Goal: Transaction & Acquisition: Purchase product/service

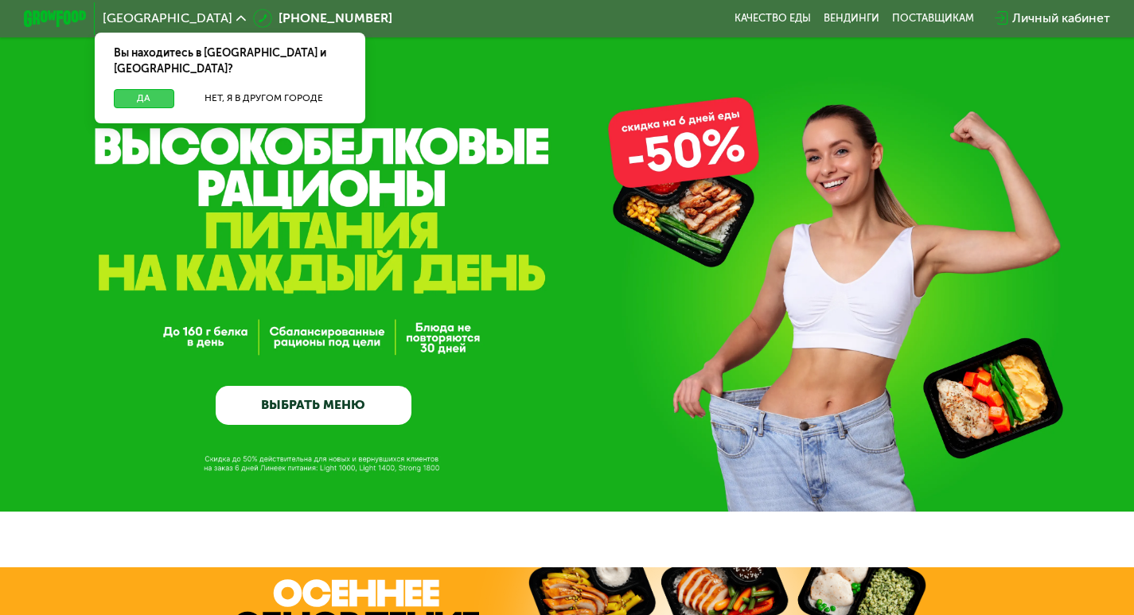
click at [138, 89] on button "Да" at bounding box center [144, 98] width 60 height 19
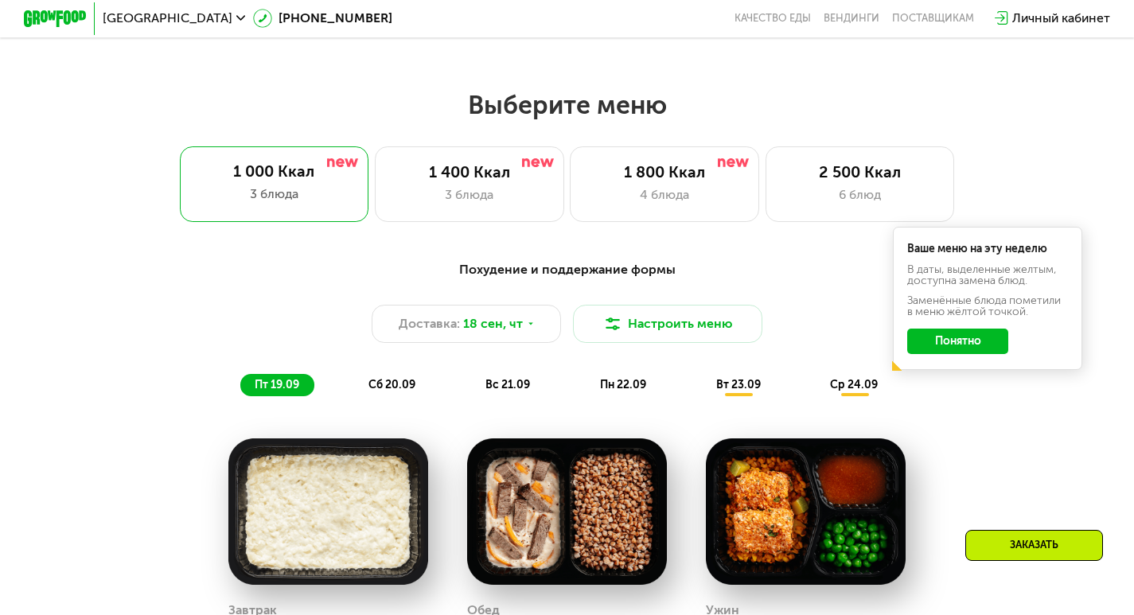
scroll to position [955, 0]
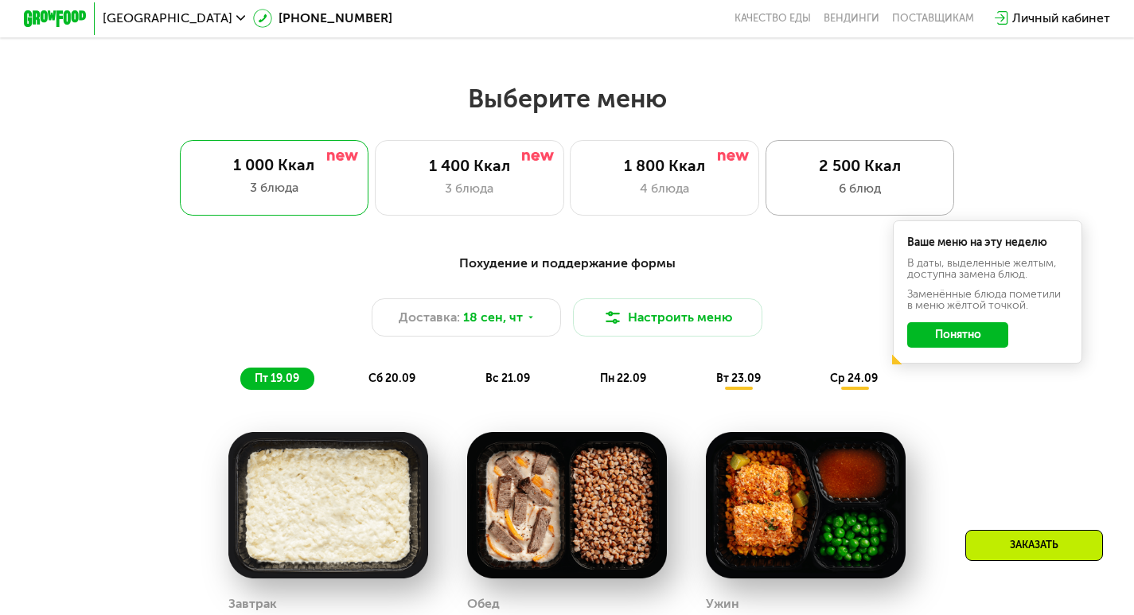
click at [882, 185] on div "6 блюд" at bounding box center [860, 188] width 156 height 19
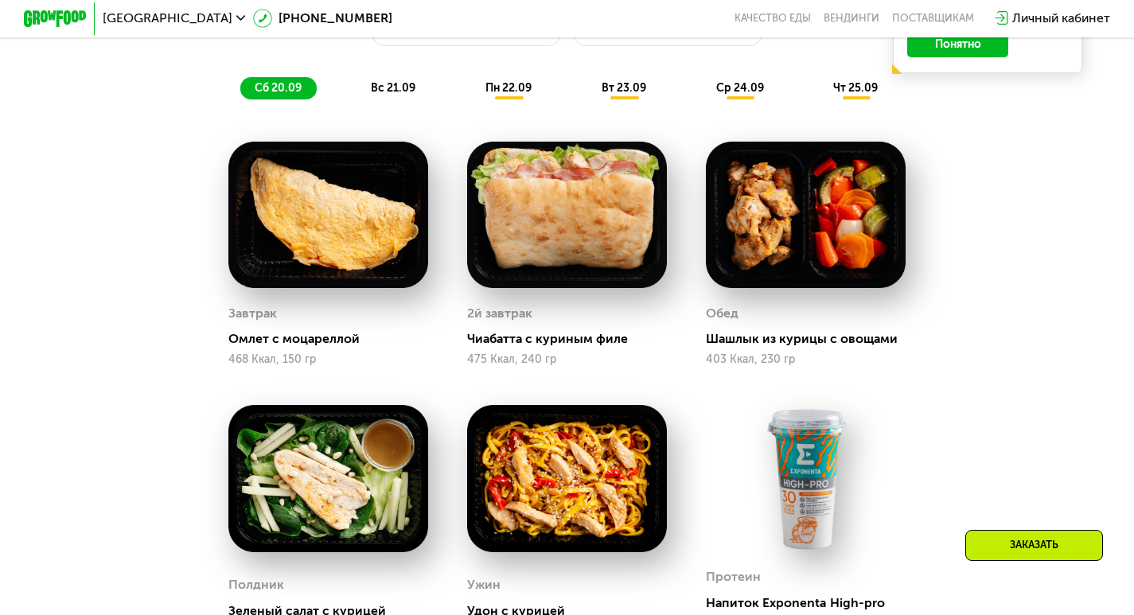
scroll to position [1273, 0]
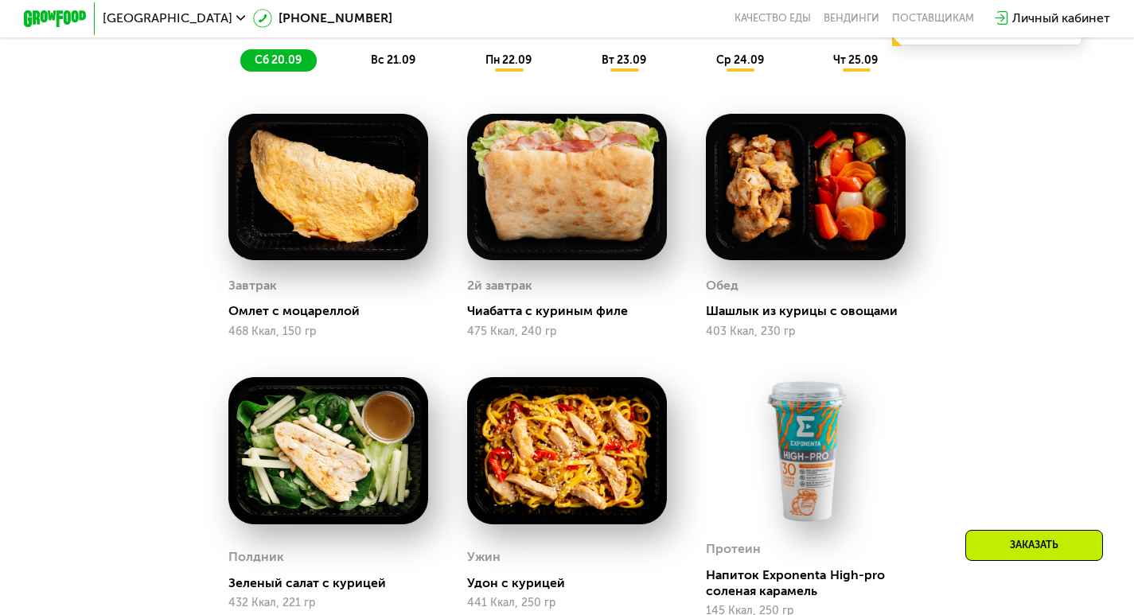
click at [320, 240] on img at bounding box center [328, 187] width 200 height 146
click at [259, 319] on div "Омлет с моцареллой" at bounding box center [334, 311] width 213 height 16
click at [533, 319] on div "Чиабатта с куриным филе" at bounding box center [573, 311] width 213 height 16
click at [561, 218] on img at bounding box center [567, 187] width 200 height 146
click at [805, 204] on img at bounding box center [806, 187] width 200 height 146
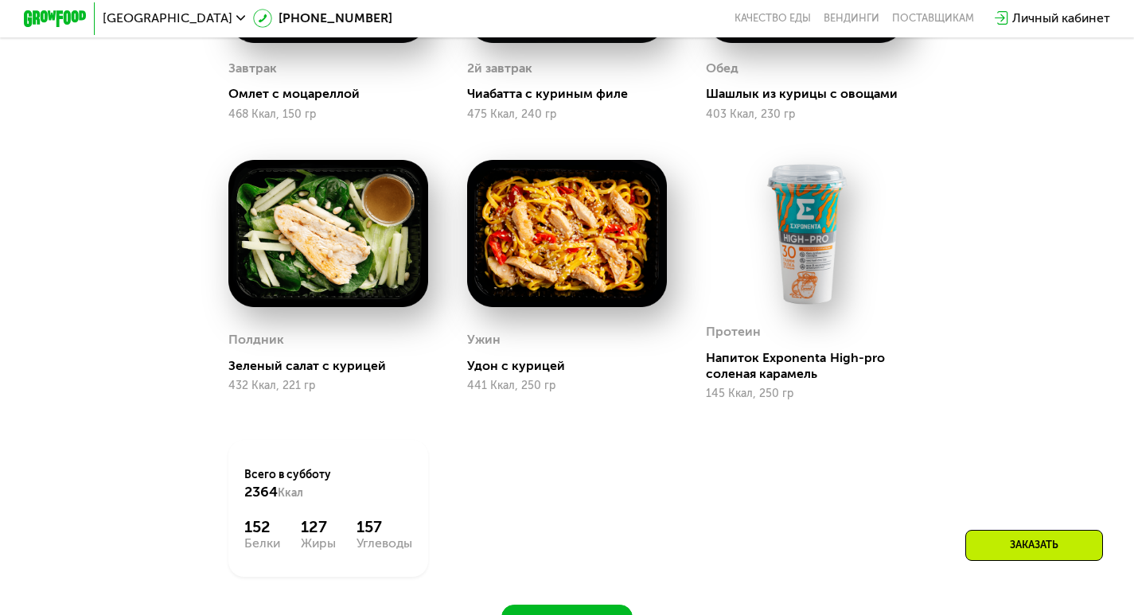
scroll to position [1671, 0]
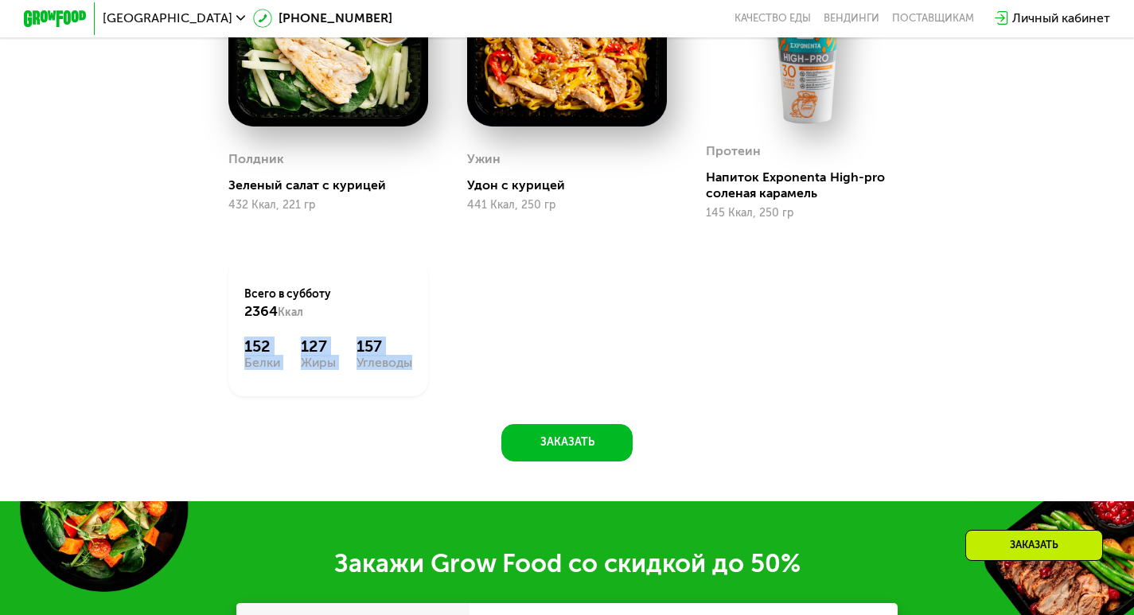
drag, startPoint x: 244, startPoint y: 361, endPoint x: 406, endPoint y: 377, distance: 163.2
click at [406, 369] on div "152 Белки 127 Жиры 157 Углеводы" at bounding box center [328, 353] width 168 height 32
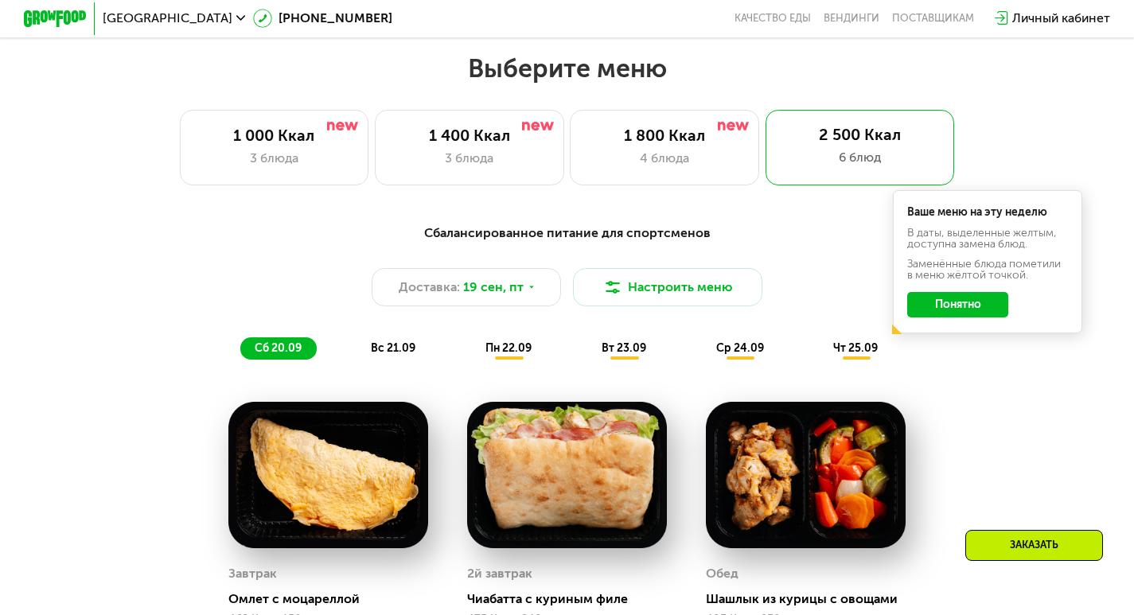
scroll to position [955, 0]
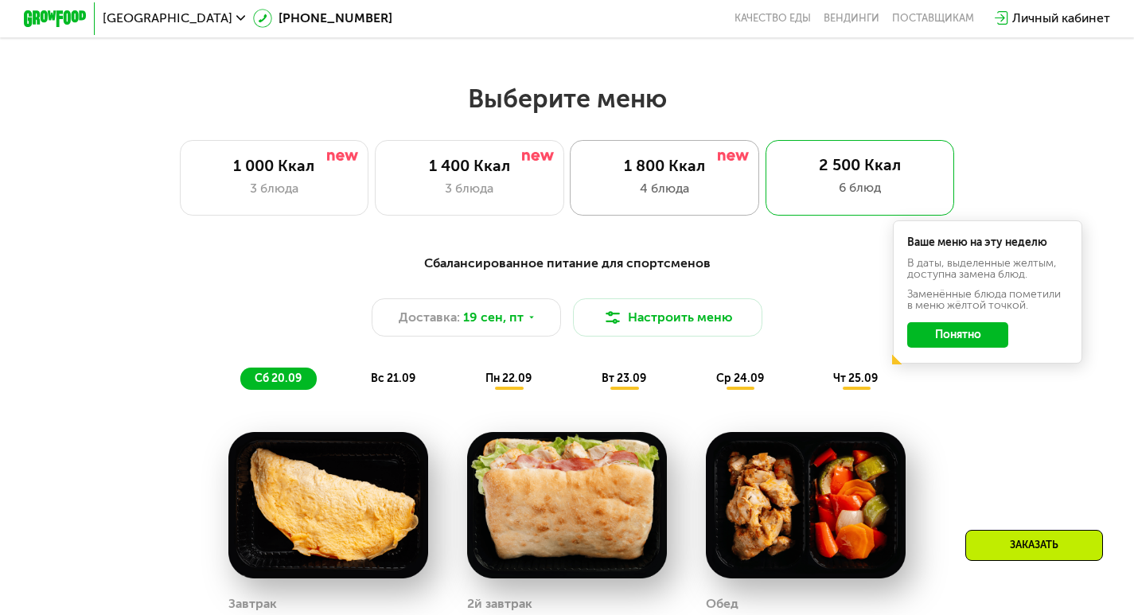
click at [692, 176] on div "1 800 Ккал" at bounding box center [665, 166] width 156 height 19
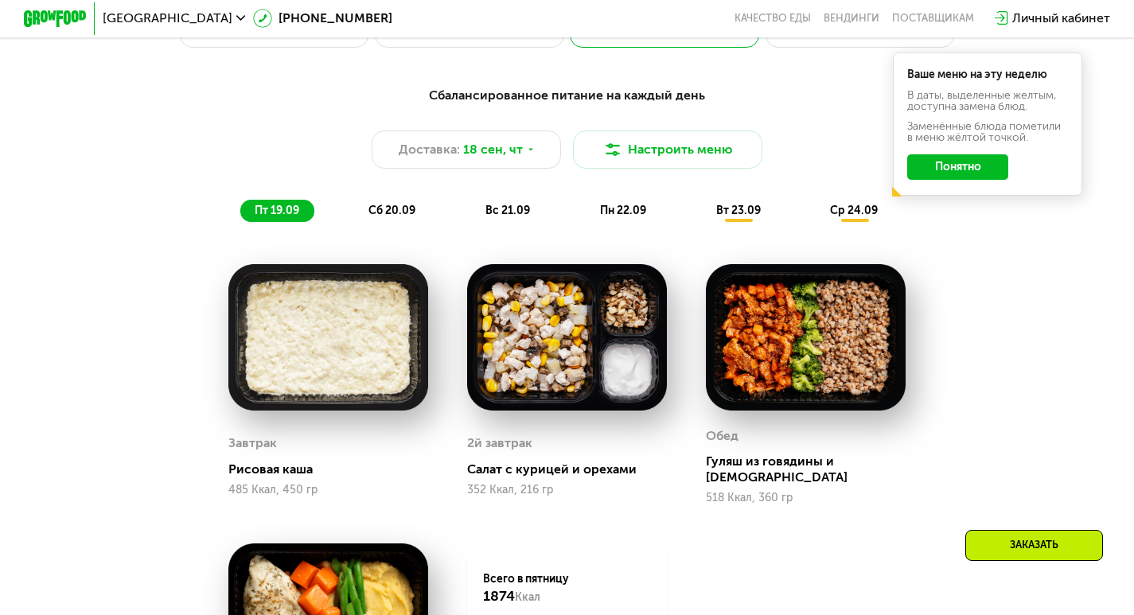
scroll to position [1114, 0]
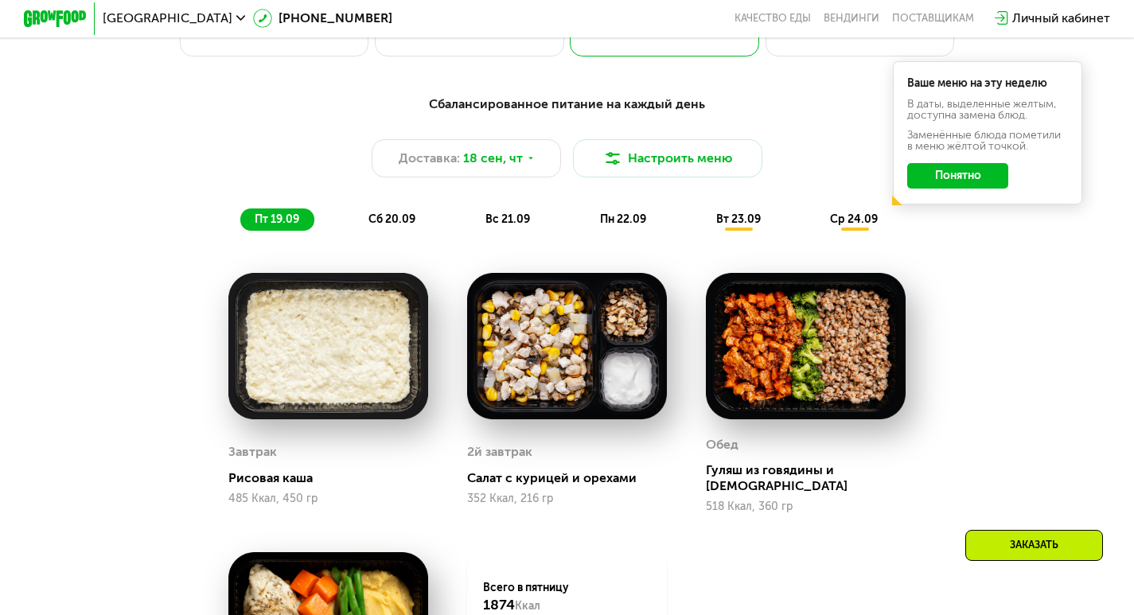
click at [630, 225] on span "пн 22.09" at bounding box center [623, 220] width 46 height 14
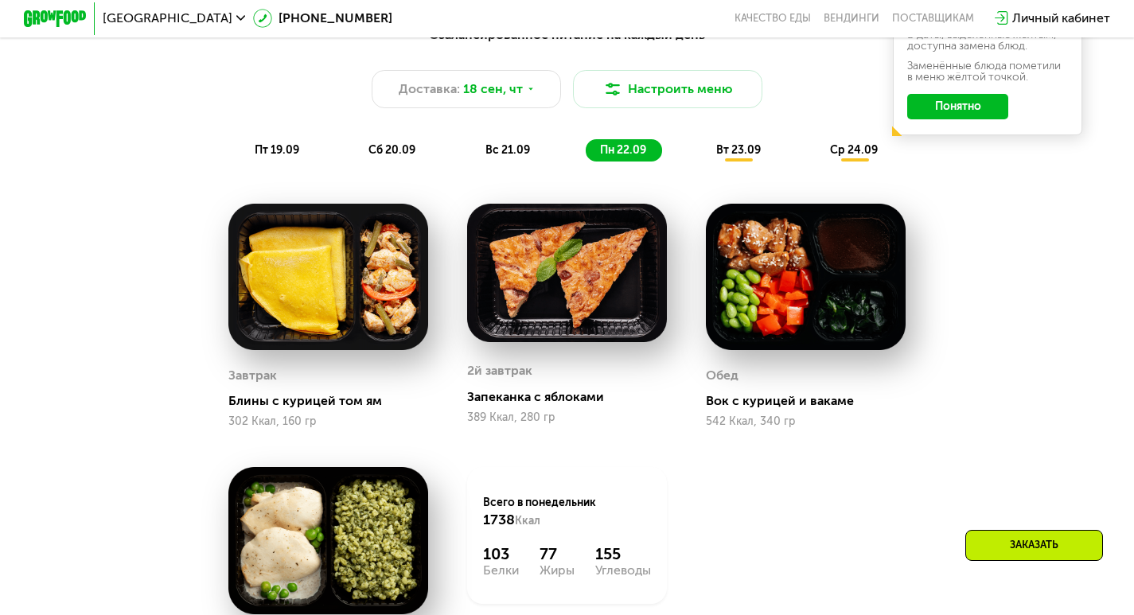
scroll to position [1035, 0]
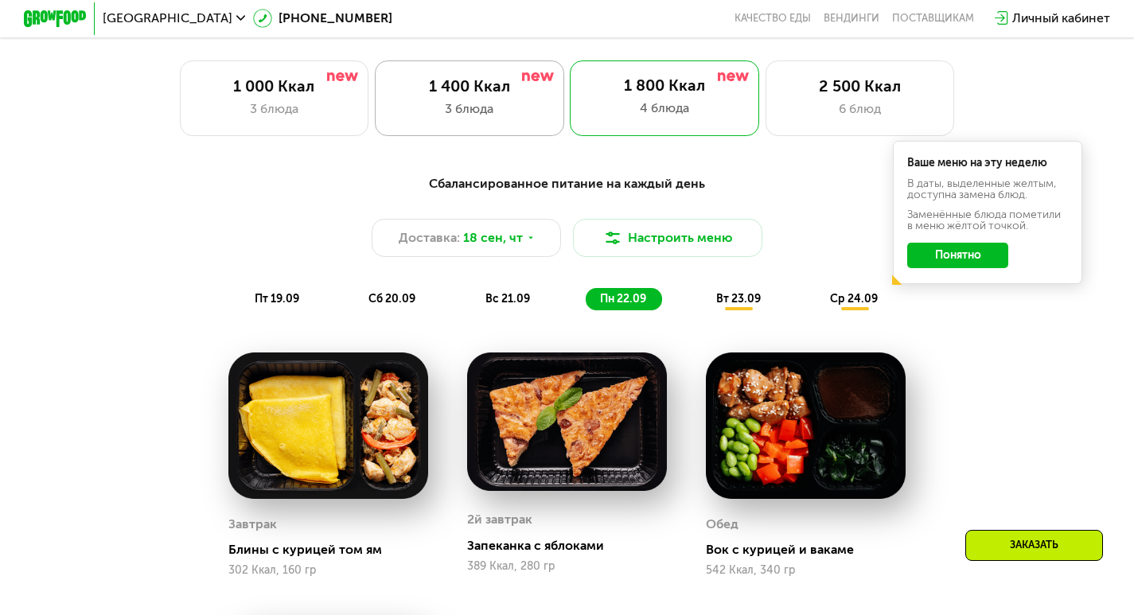
click at [490, 119] on div "3 блюда" at bounding box center [470, 108] width 156 height 19
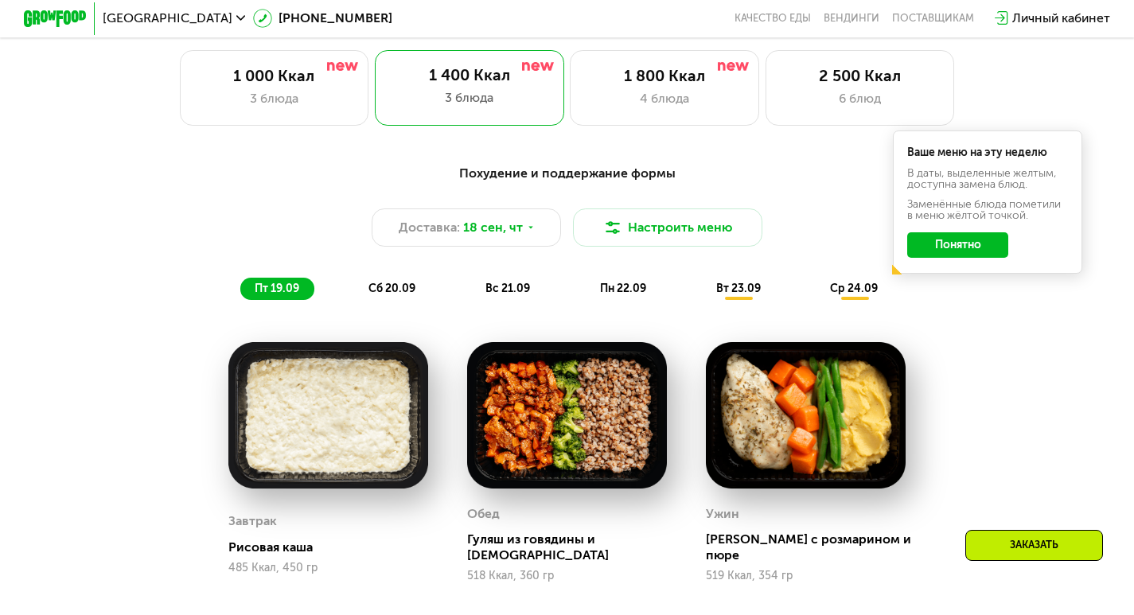
scroll to position [955, 0]
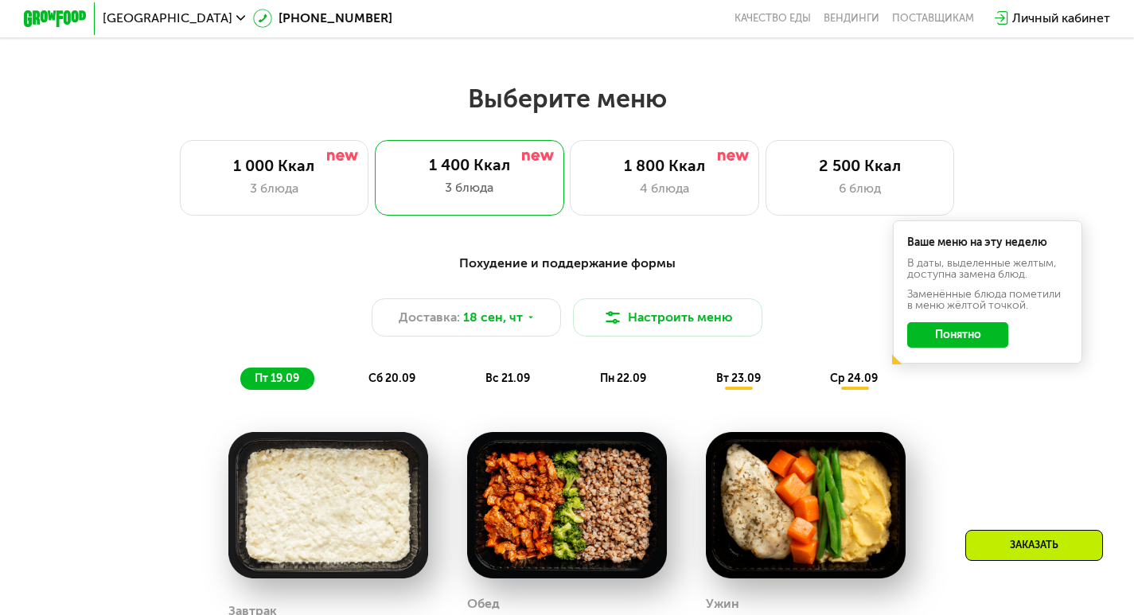
click at [396, 378] on div "сб 20.09" at bounding box center [393, 379] width 77 height 22
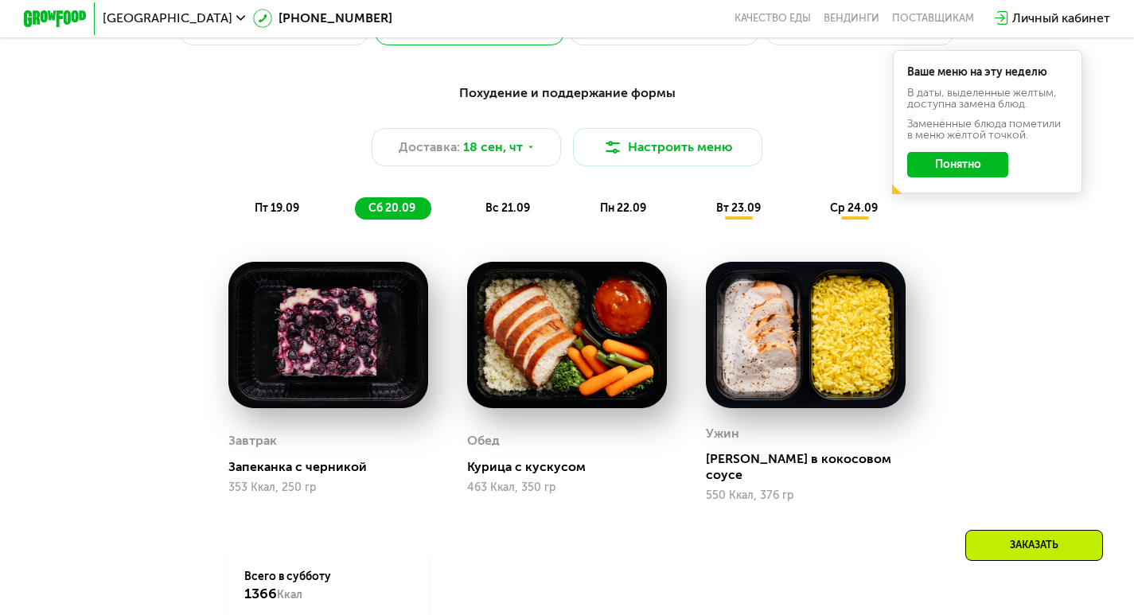
scroll to position [1194, 0]
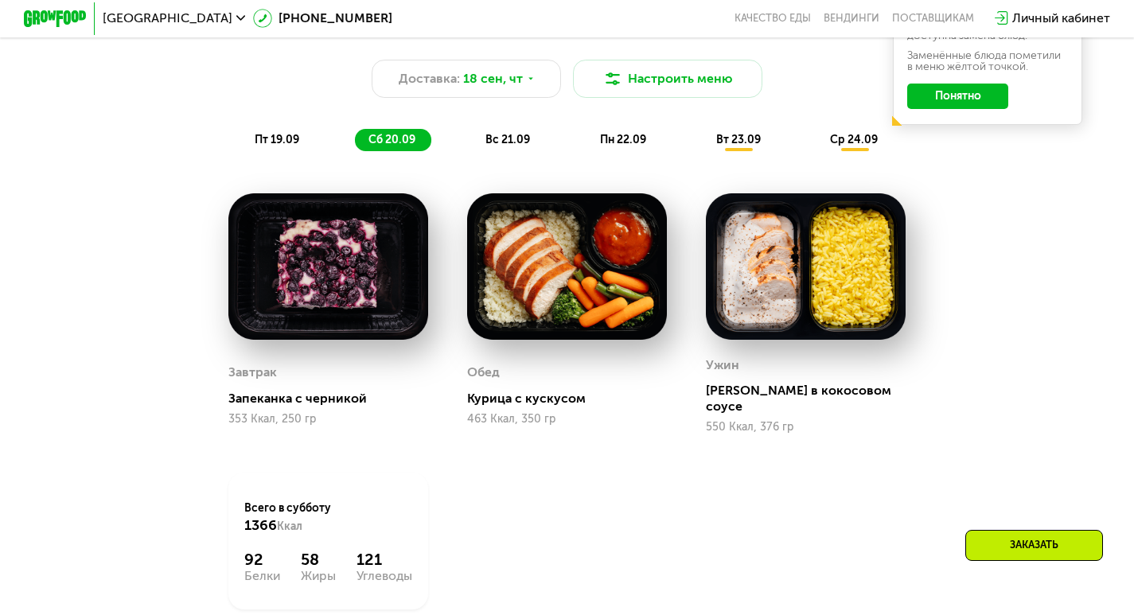
click at [505, 146] on span "вс 21.09" at bounding box center [508, 140] width 45 height 14
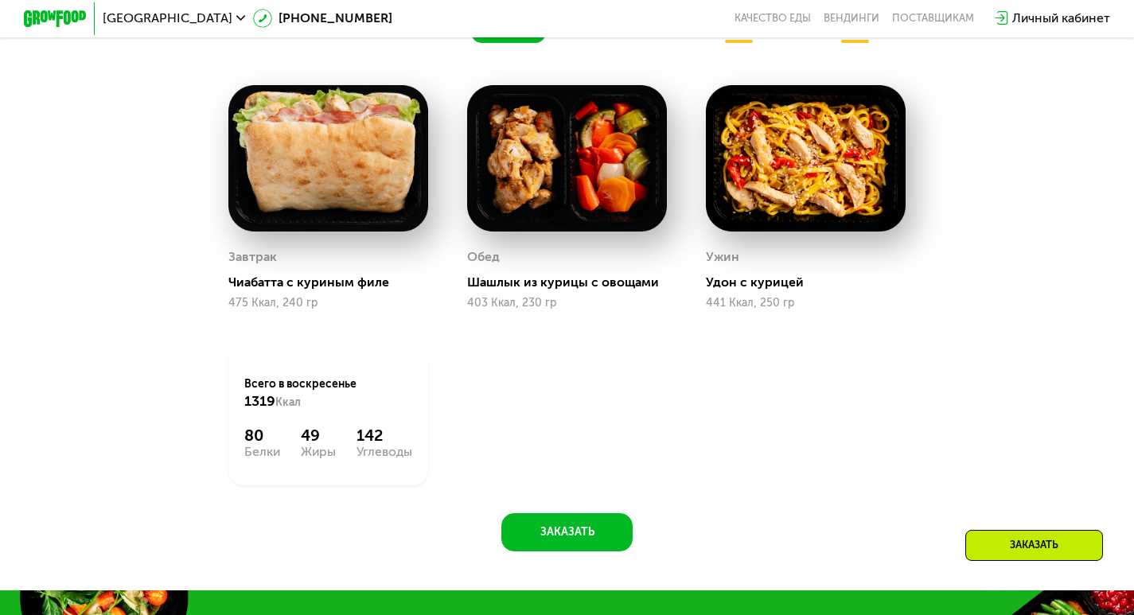
scroll to position [1273, 0]
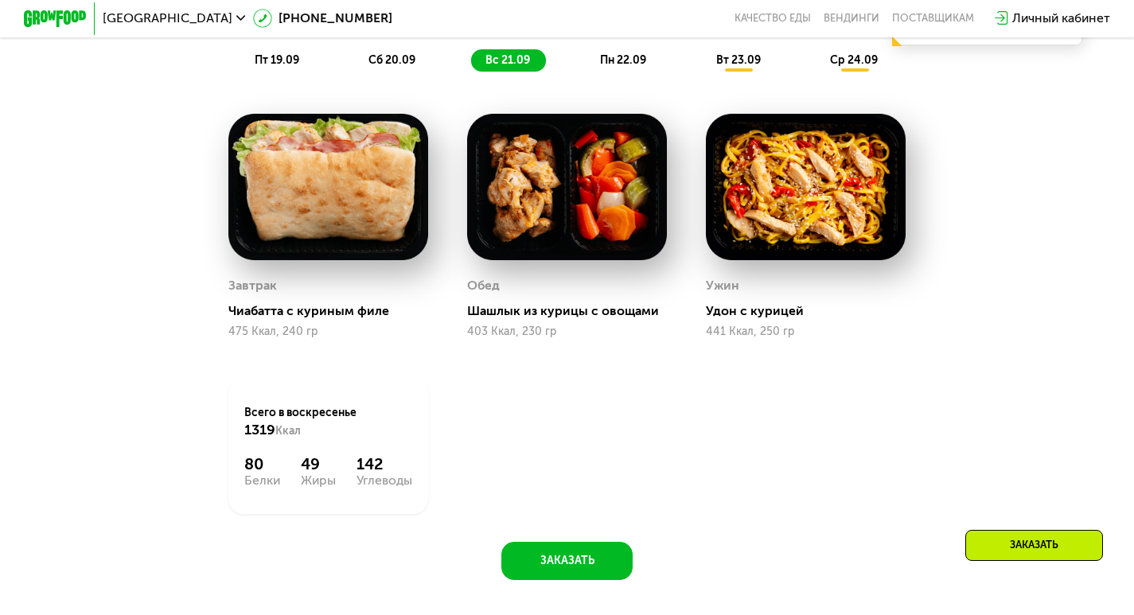
click at [402, 65] on span "сб 20.09" at bounding box center [392, 60] width 47 height 14
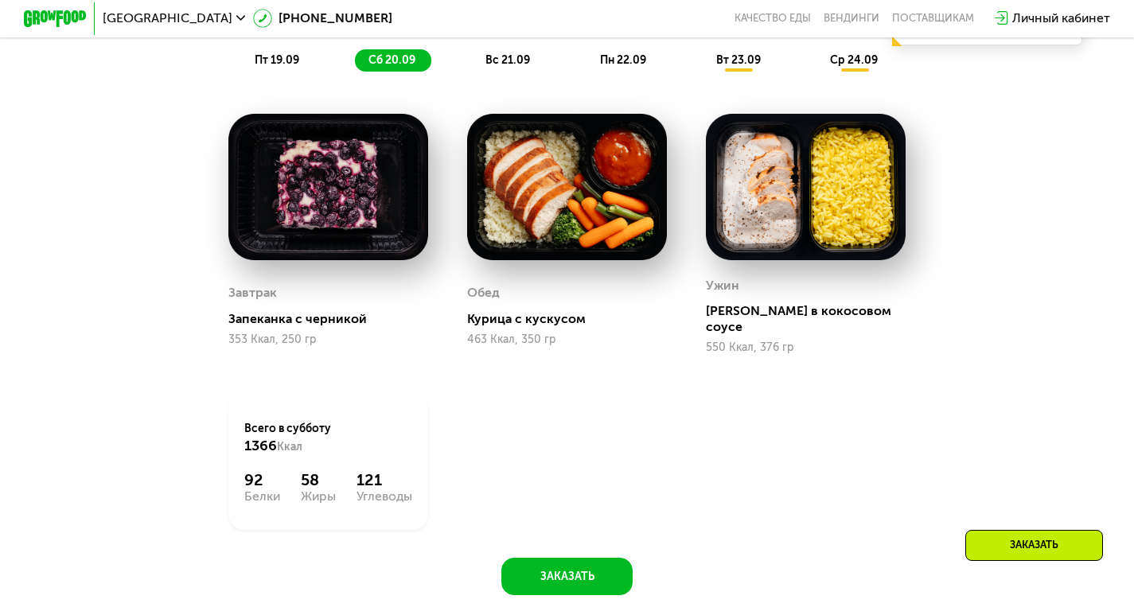
click at [521, 62] on span "вс 21.09" at bounding box center [508, 60] width 45 height 14
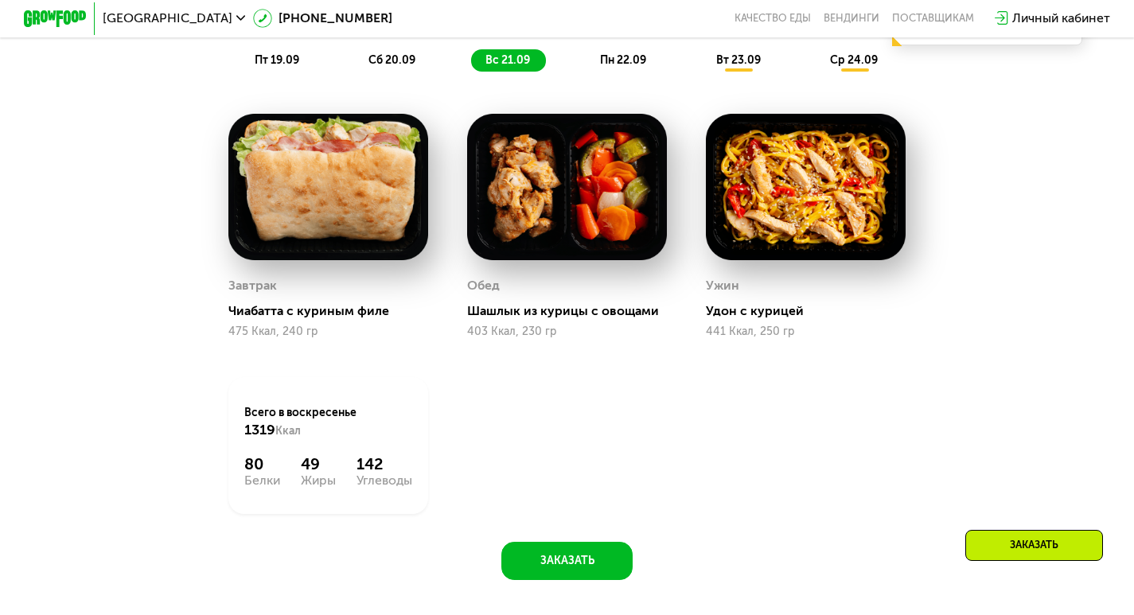
click at [287, 67] on span "пт 19.09" at bounding box center [277, 60] width 45 height 14
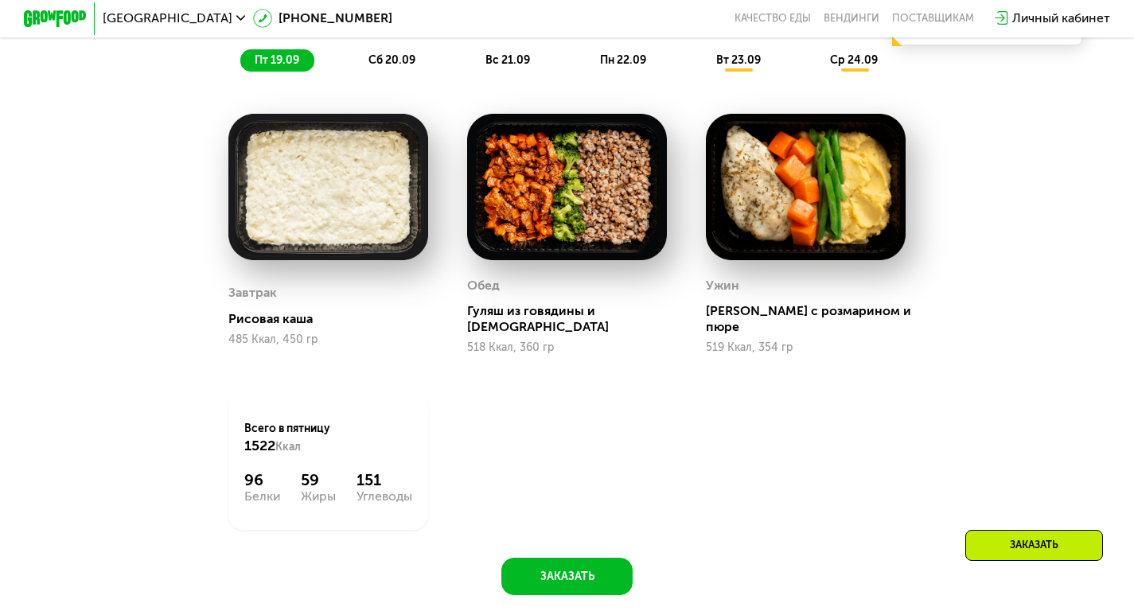
click at [398, 67] on span "сб 20.09" at bounding box center [392, 60] width 47 height 14
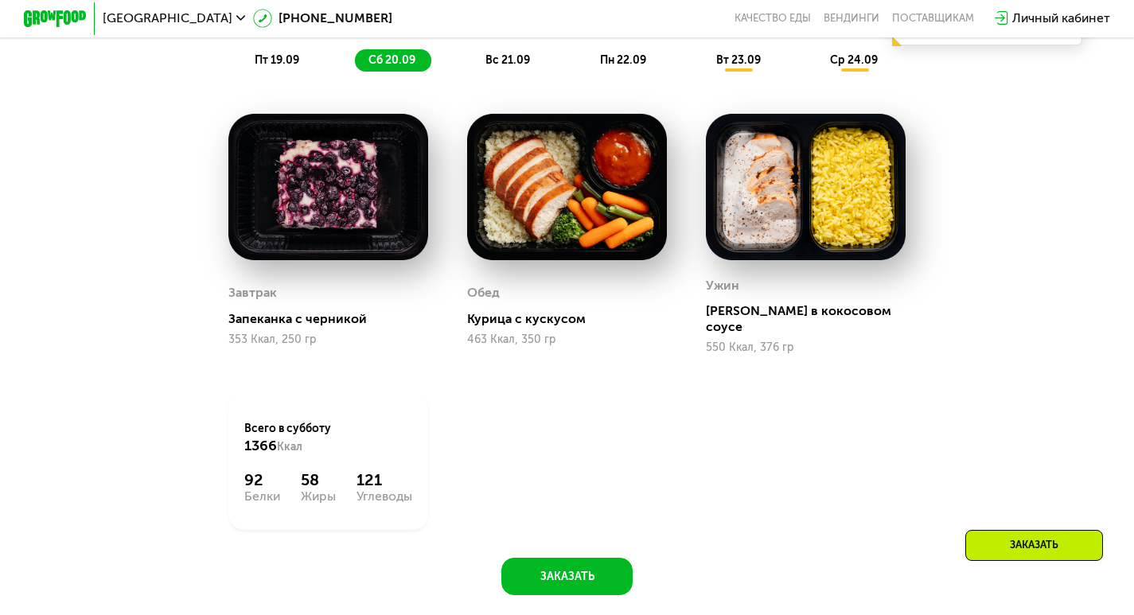
click at [266, 67] on span "пт 19.09" at bounding box center [277, 60] width 45 height 14
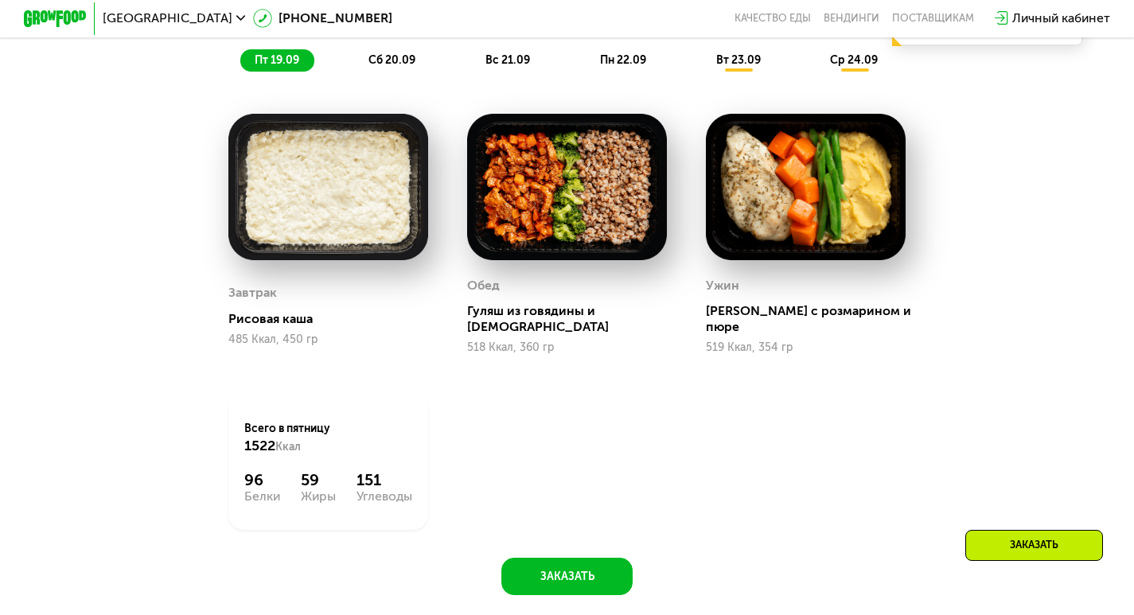
click at [396, 67] on span "сб 20.09" at bounding box center [392, 60] width 47 height 14
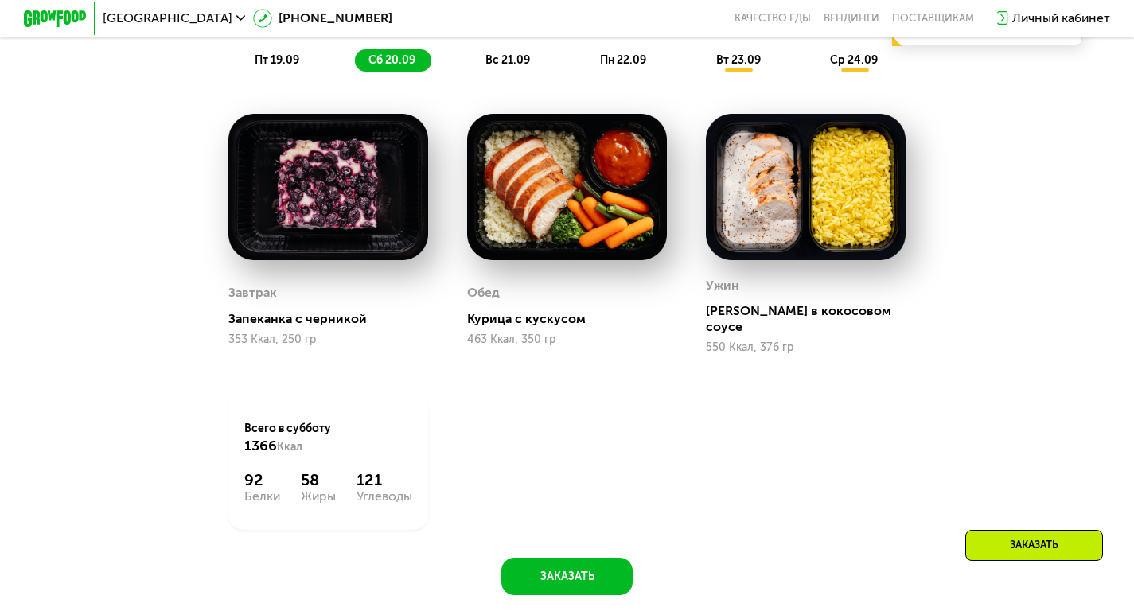
click at [514, 62] on span "вс 21.09" at bounding box center [508, 60] width 45 height 14
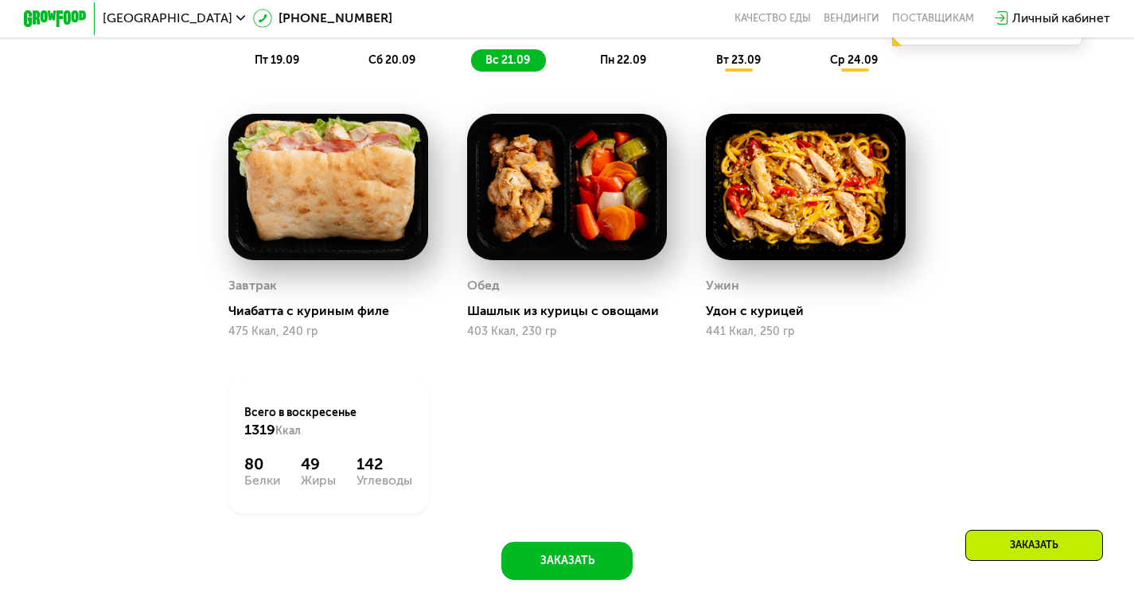
click at [630, 57] on div "пн 22.09" at bounding box center [624, 60] width 76 height 22
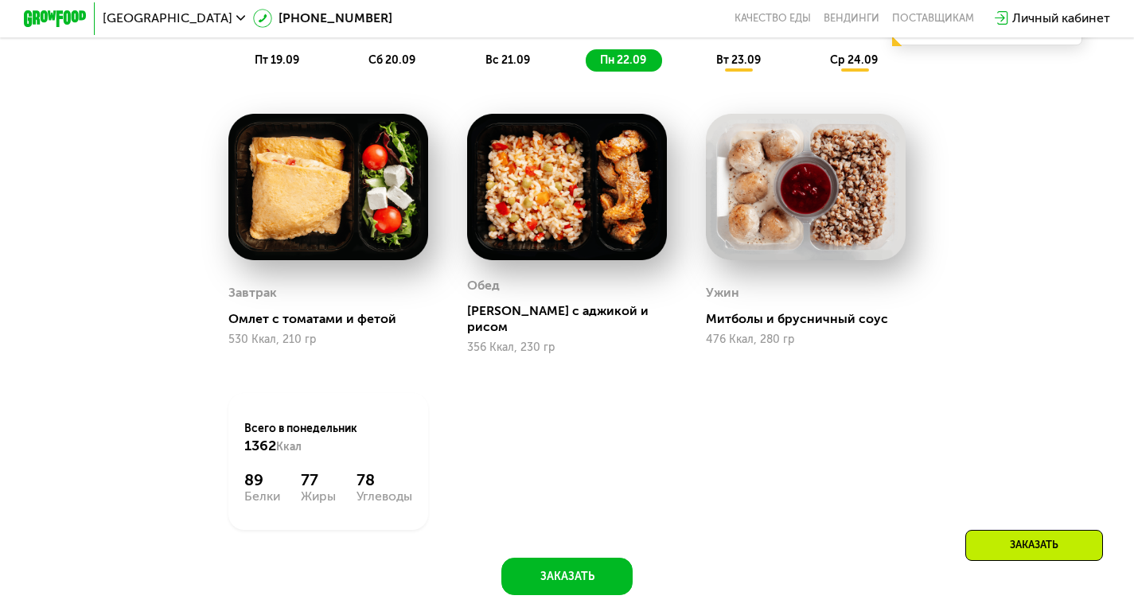
click at [500, 67] on span "вс 21.09" at bounding box center [508, 60] width 45 height 14
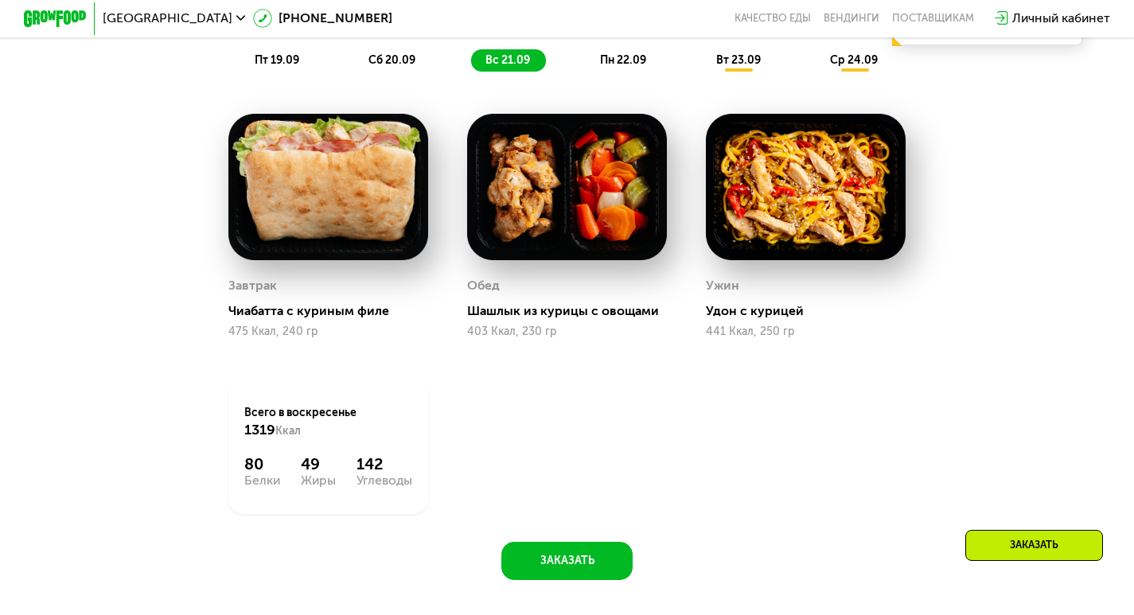
click at [631, 67] on span "пн 22.09" at bounding box center [623, 60] width 46 height 14
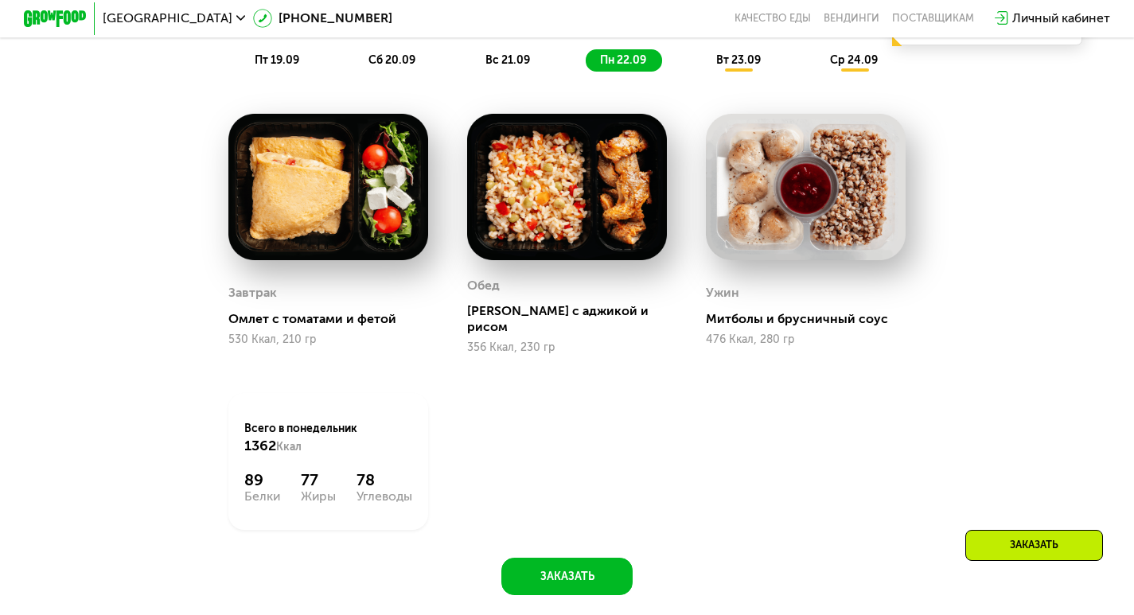
click at [741, 67] on span "вт 23.09" at bounding box center [738, 60] width 45 height 14
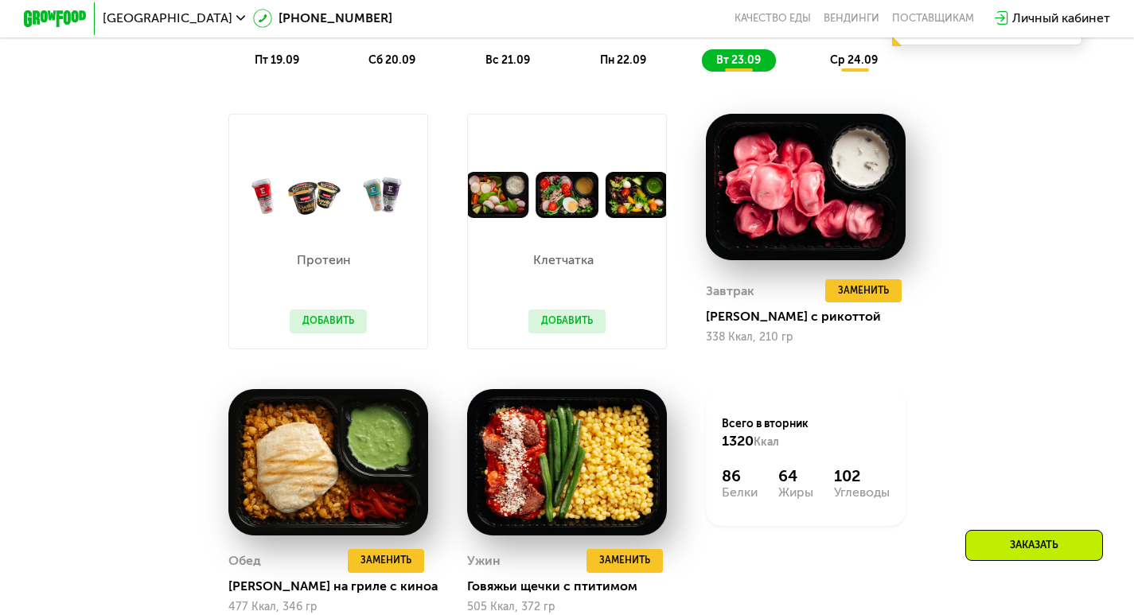
click at [849, 62] on span "ср 24.09" at bounding box center [854, 60] width 48 height 14
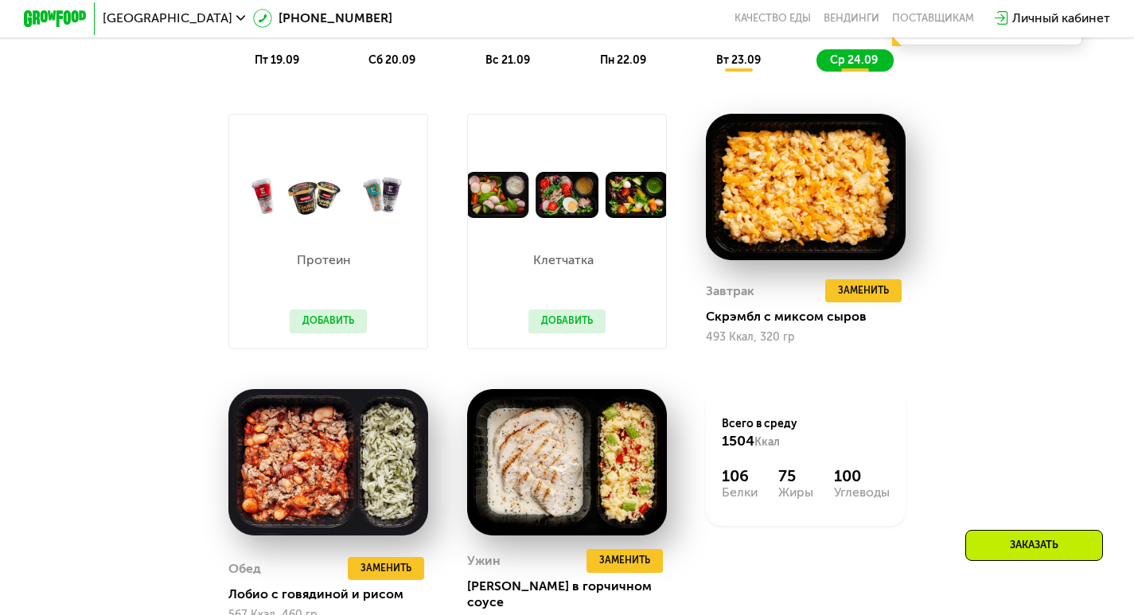
click at [603, 55] on div "Похудение и поддержание формы Доставка: 18 сен, чт Настроить меню пт 19.09 сб 2…" at bounding box center [567, 4] width 933 height 136
click at [614, 60] on div "пн 22.09" at bounding box center [624, 60] width 76 height 22
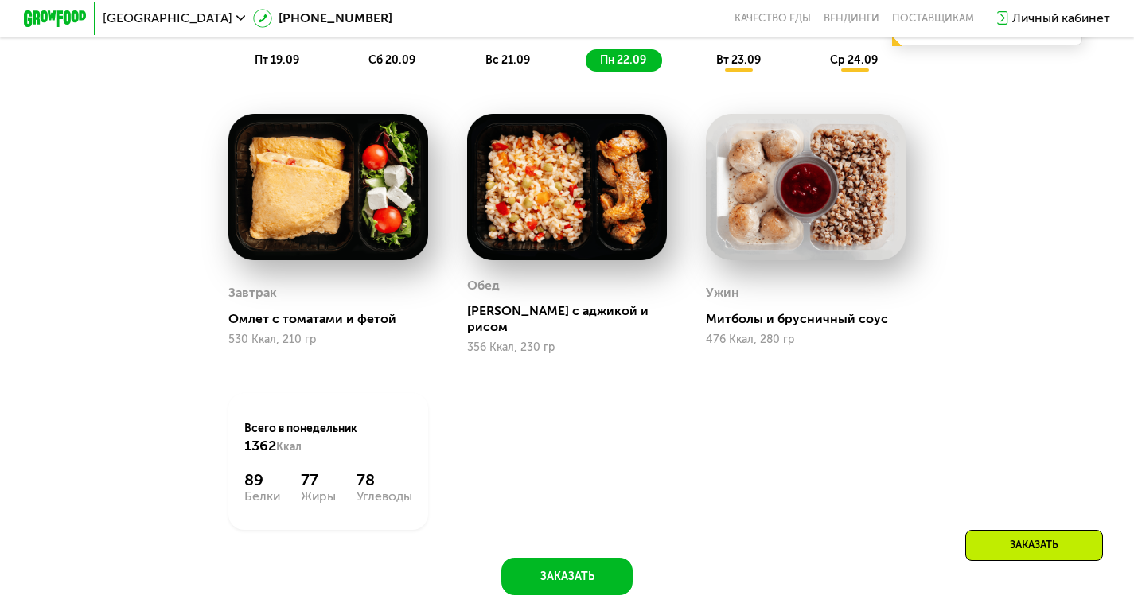
click at [824, 72] on div "ср 24.09" at bounding box center [856, 60] width 78 height 22
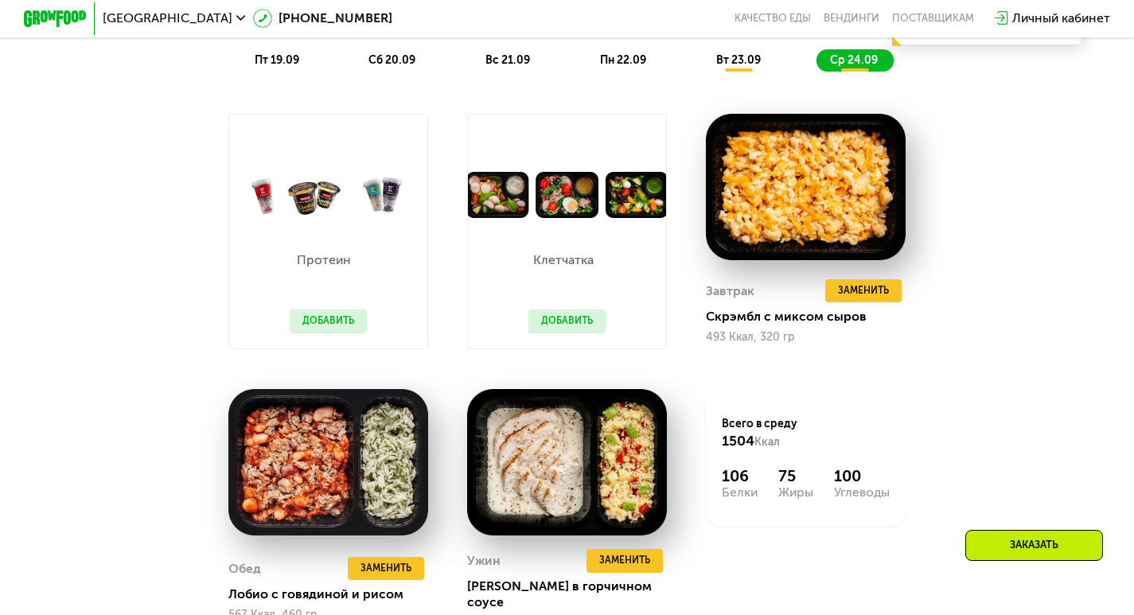
click at [729, 67] on span "вт 23.09" at bounding box center [738, 60] width 45 height 14
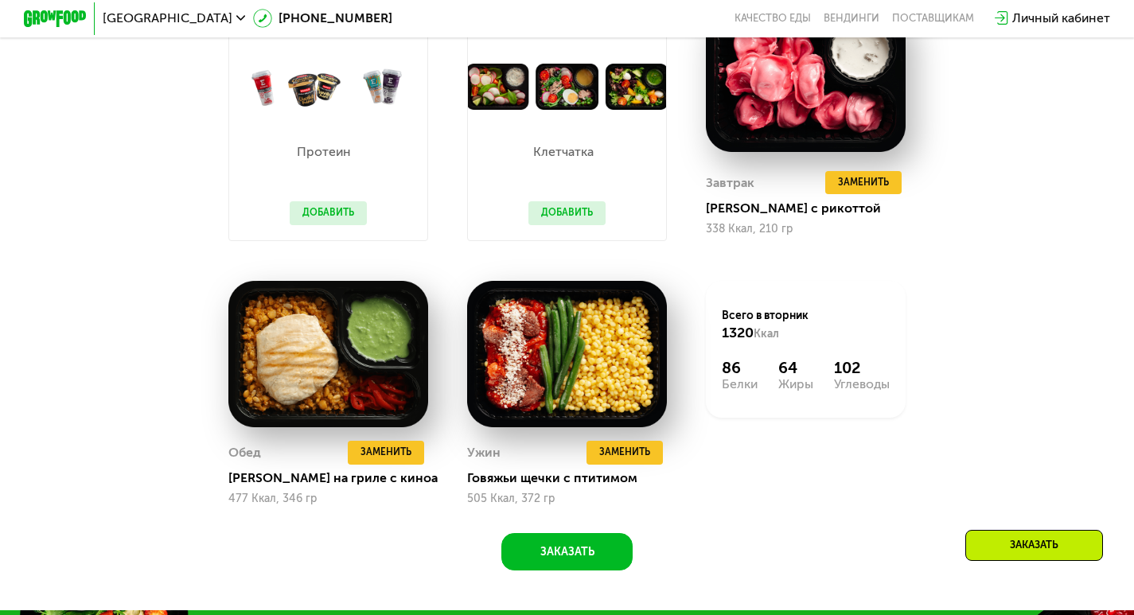
scroll to position [1353, 0]
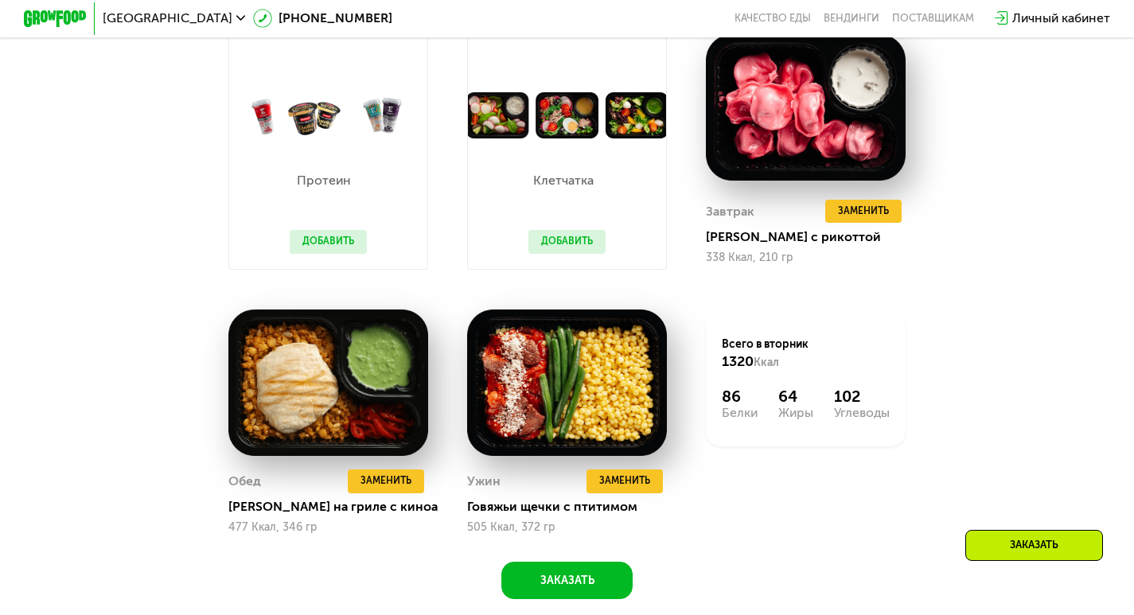
click at [573, 254] on button "Добавить" at bounding box center [566, 242] width 77 height 24
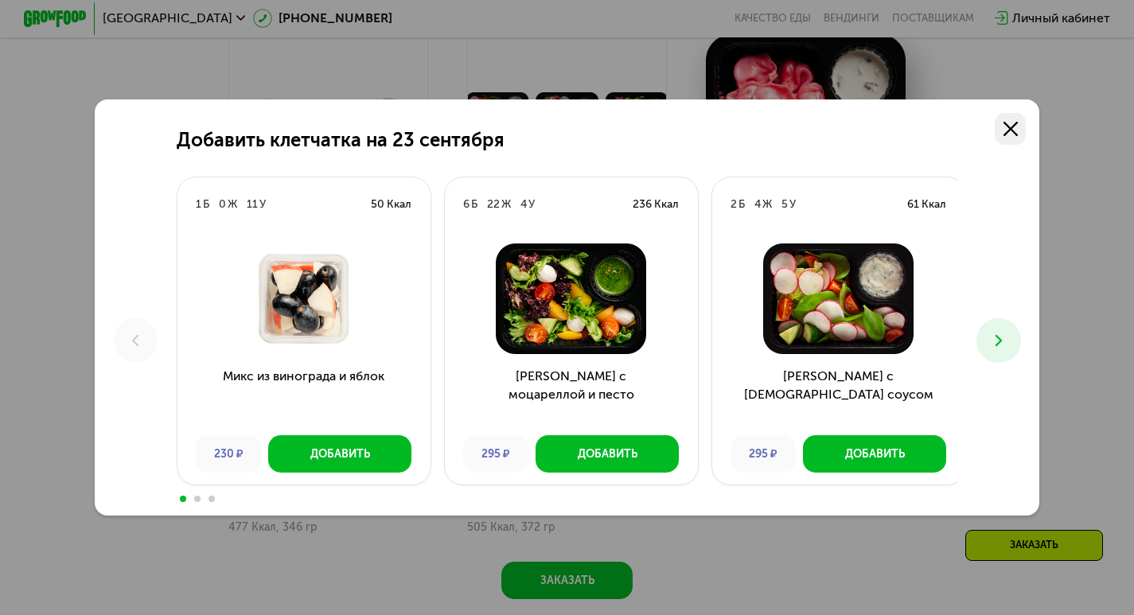
click at [1008, 124] on icon at bounding box center [1011, 129] width 14 height 14
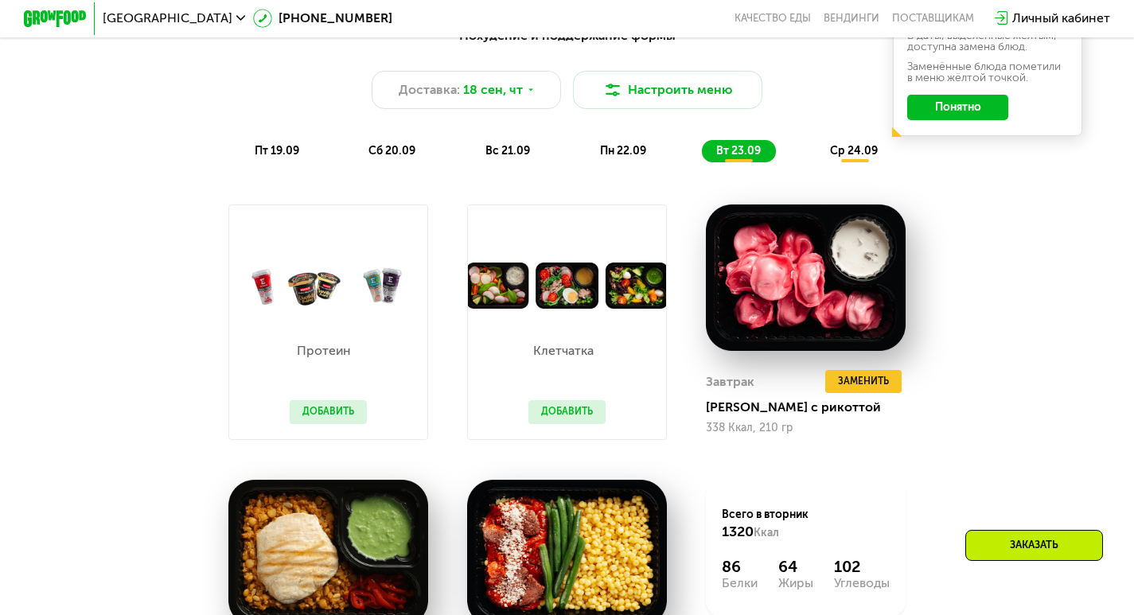
scroll to position [1194, 0]
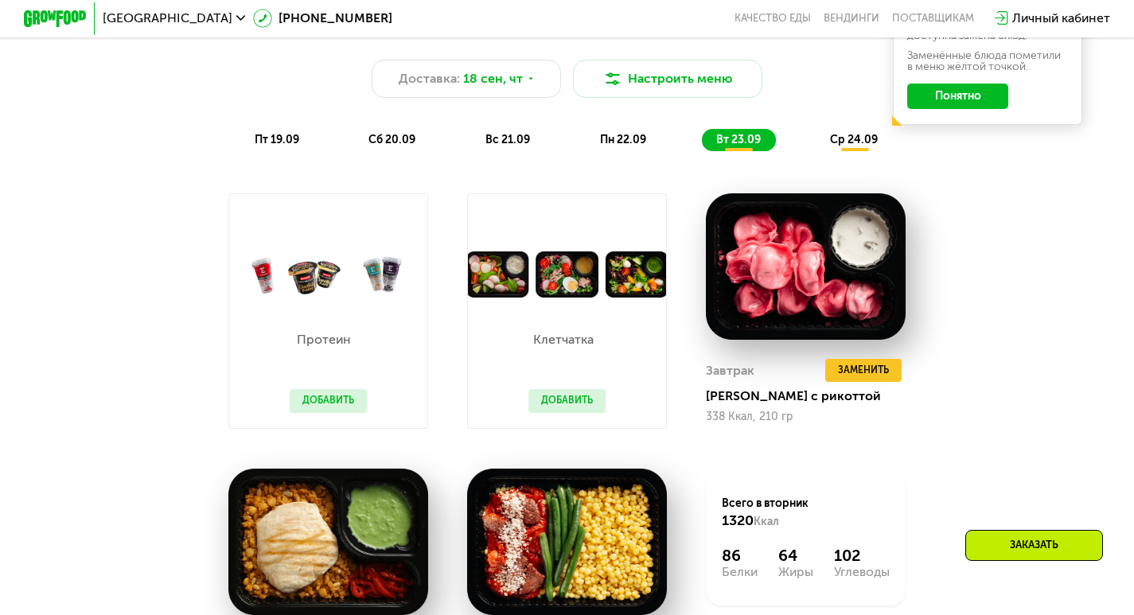
click at [626, 142] on span "пн 22.09" at bounding box center [623, 140] width 46 height 14
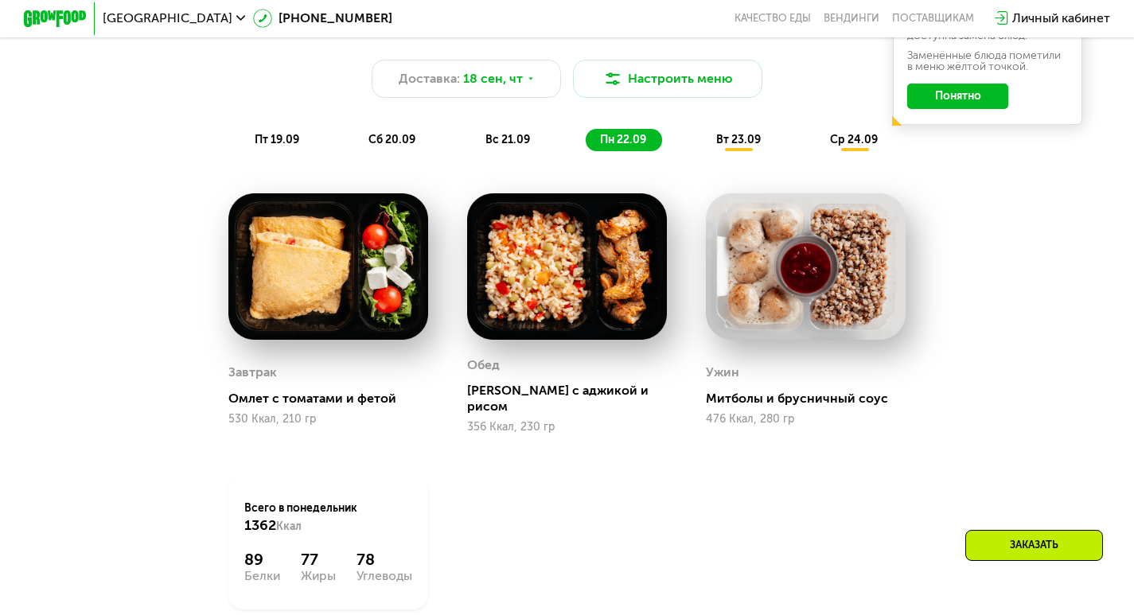
click at [581, 323] on img at bounding box center [567, 266] width 200 height 146
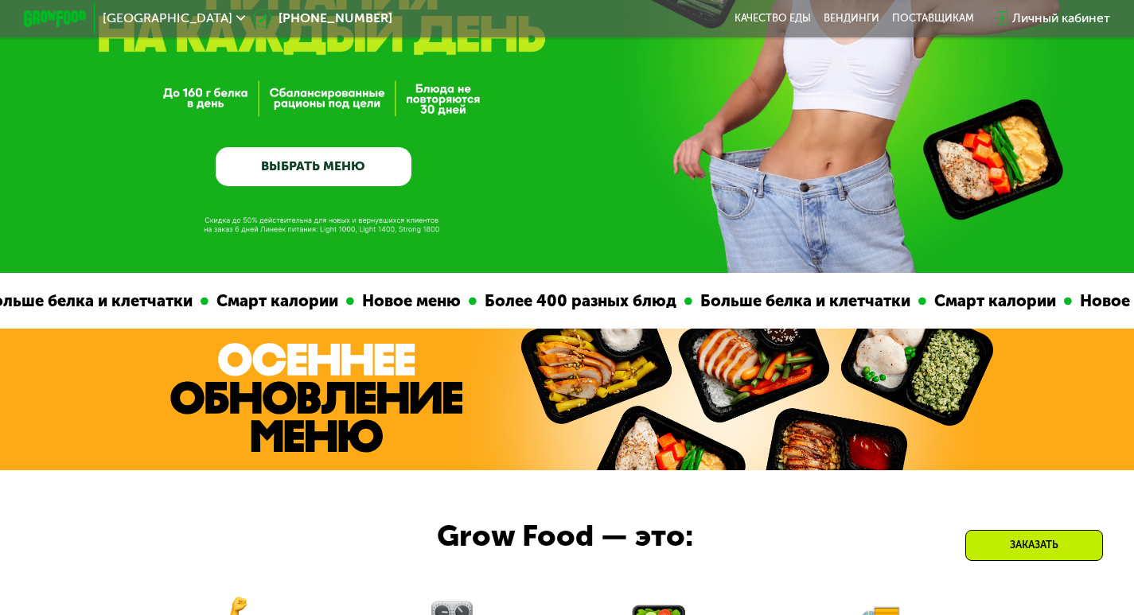
scroll to position [0, 0]
